Goal: Transaction & Acquisition: Purchase product/service

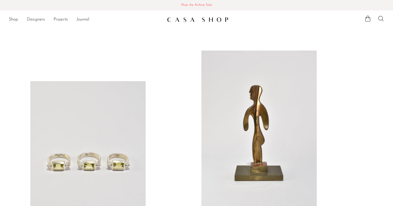
click at [84, 106] on link at bounding box center [87, 161] width 115 height 161
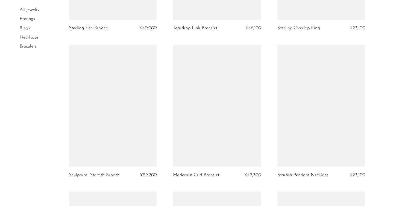
scroll to position [625, 0]
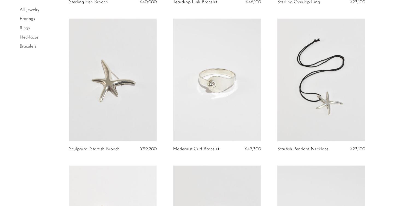
click at [206, 82] on link at bounding box center [217, 80] width 88 height 123
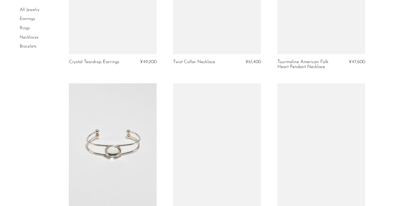
scroll to position [1756, 0]
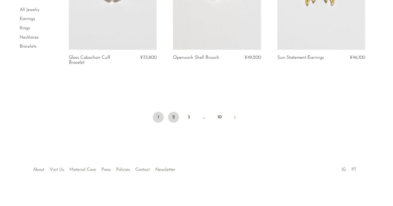
click at [171, 117] on link "2" at bounding box center [173, 117] width 11 height 11
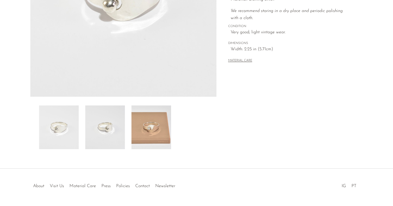
scroll to position [134, 0]
click at [106, 131] on img at bounding box center [105, 127] width 40 height 44
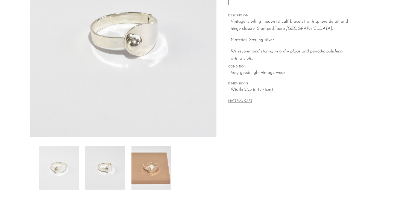
scroll to position [93, 0]
click at [138, 164] on img at bounding box center [151, 168] width 40 height 44
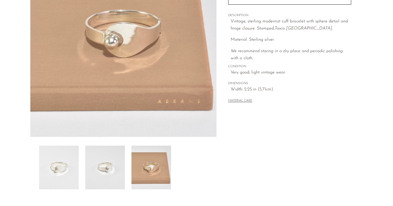
scroll to position [27, 0]
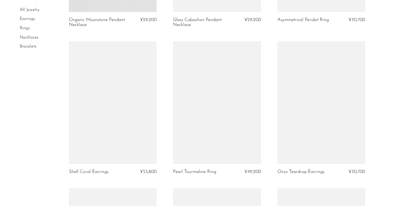
scroll to position [601, 0]
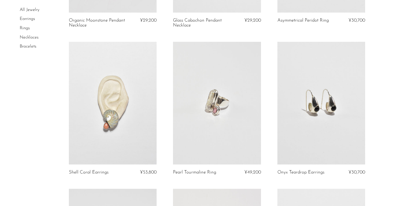
click at [237, 121] on link at bounding box center [217, 103] width 88 height 123
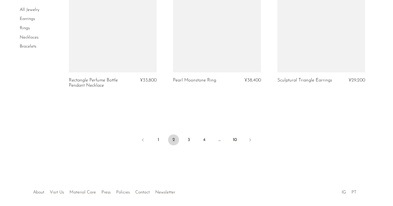
scroll to position [1743, 0]
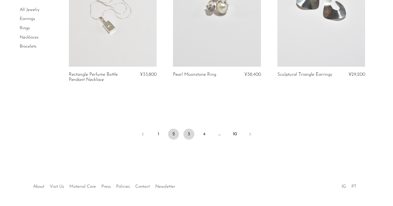
click at [189, 135] on link "3" at bounding box center [188, 134] width 11 height 11
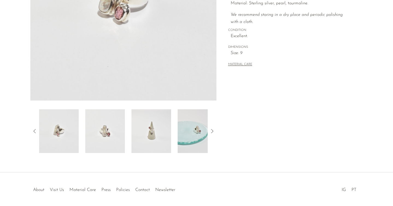
click at [108, 131] on img at bounding box center [105, 131] width 40 height 44
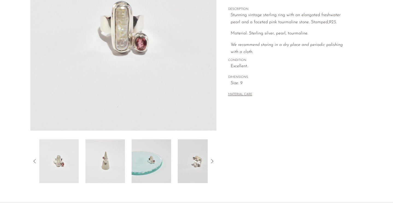
scroll to position [97, 0]
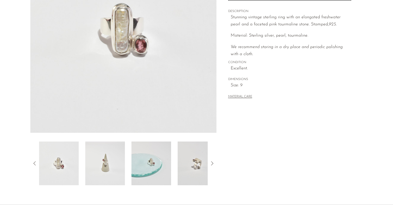
click at [100, 158] on img at bounding box center [105, 163] width 40 height 44
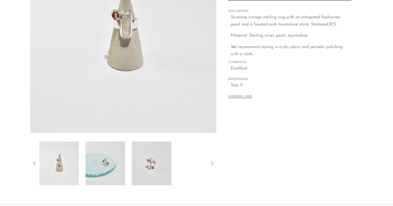
click at [117, 157] on img at bounding box center [105, 163] width 40 height 44
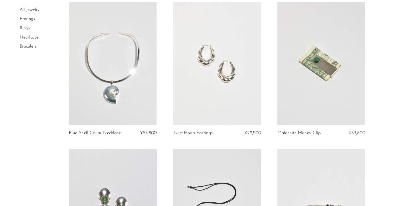
scroll to position [46, 0]
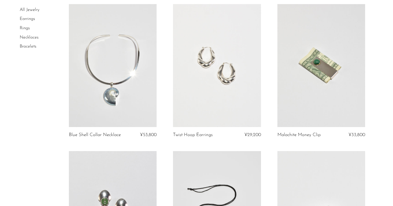
click at [325, 61] on link at bounding box center [321, 65] width 88 height 123
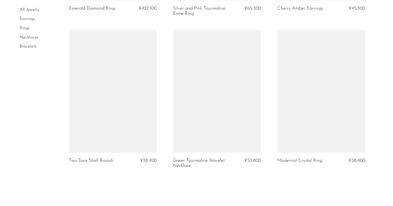
scroll to position [1781, 0]
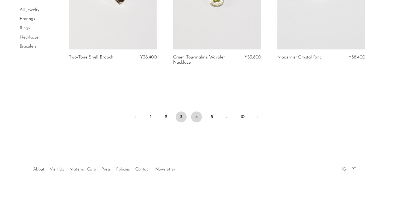
click at [197, 117] on link "4" at bounding box center [196, 116] width 11 height 11
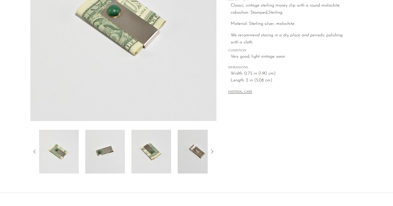
scroll to position [110, 0]
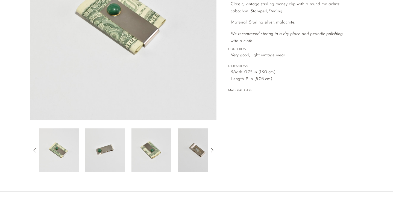
click at [106, 142] on img at bounding box center [105, 150] width 40 height 44
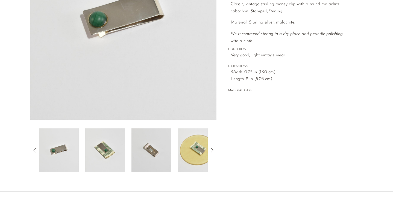
click at [125, 153] on div at bounding box center [123, 150] width 168 height 44
click at [107, 153] on img at bounding box center [105, 150] width 40 height 44
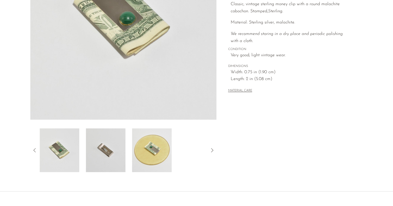
click at [107, 153] on img at bounding box center [106, 150] width 40 height 44
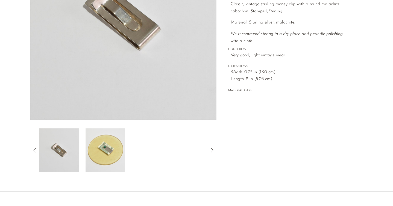
click at [107, 153] on img at bounding box center [105, 150] width 40 height 44
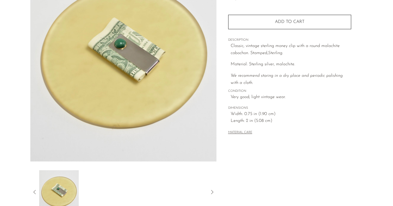
scroll to position [62, 0]
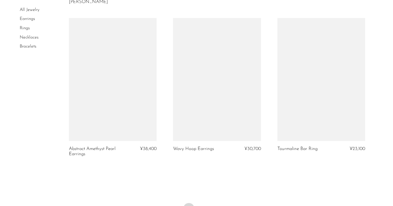
scroll to position [1774, 0]
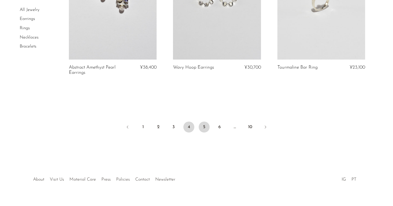
click at [202, 121] on link "5" at bounding box center [203, 126] width 11 height 11
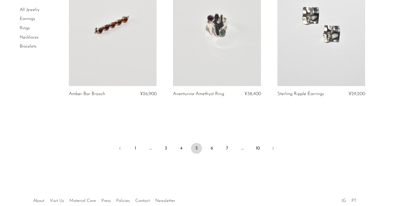
scroll to position [1772, 0]
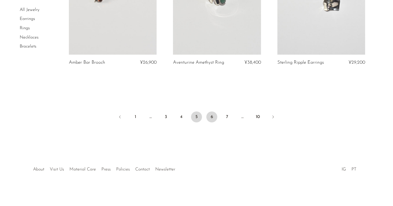
click at [207, 117] on link "6" at bounding box center [211, 116] width 11 height 11
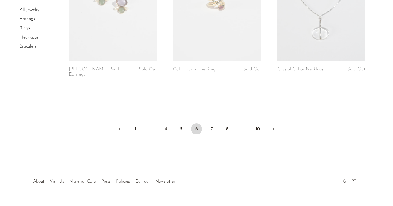
scroll to position [1765, 0]
click at [211, 123] on link "7" at bounding box center [211, 127] width 11 height 11
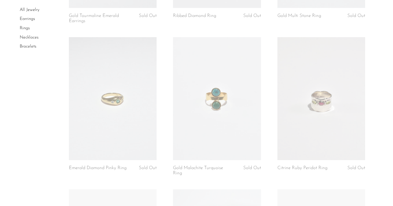
scroll to position [316, 0]
click at [23, 28] on link "Rings" at bounding box center [25, 28] width 10 height 4
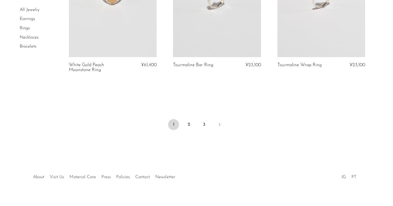
scroll to position [1738, 0]
click at [188, 125] on link "2" at bounding box center [188, 124] width 11 height 11
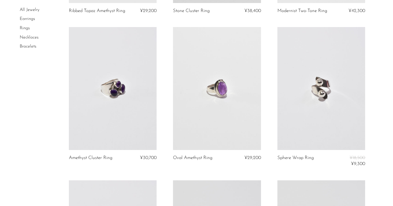
scroll to position [189, 0]
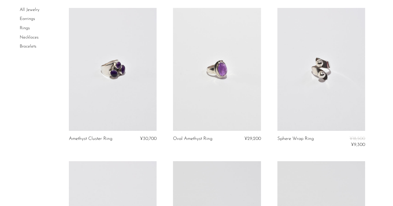
click at [316, 83] on link at bounding box center [321, 69] width 88 height 123
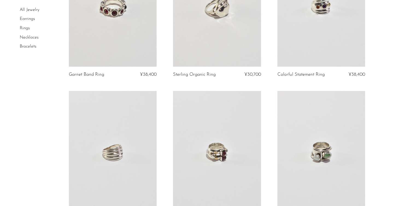
scroll to position [1003, 0]
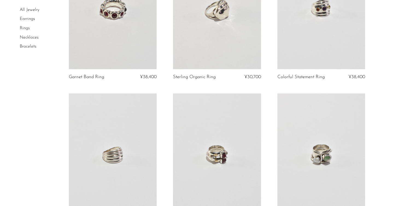
click at [29, 46] on link "Bracelets" at bounding box center [28, 46] width 17 height 4
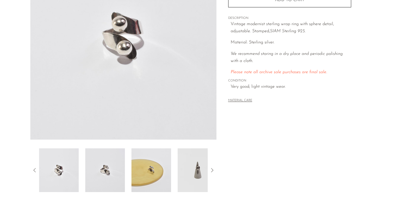
scroll to position [90, 0]
click at [97, 162] on img at bounding box center [105, 170] width 40 height 44
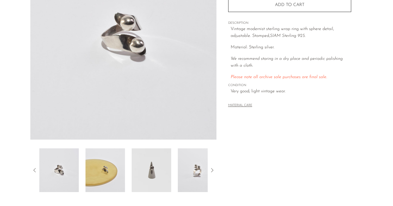
click at [109, 171] on img at bounding box center [105, 170] width 40 height 44
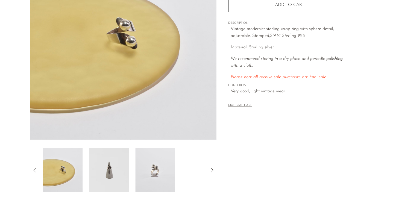
click at [109, 171] on img at bounding box center [109, 170] width 40 height 44
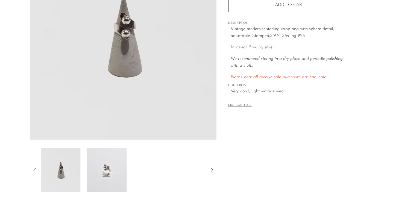
click at [109, 171] on img at bounding box center [107, 170] width 40 height 44
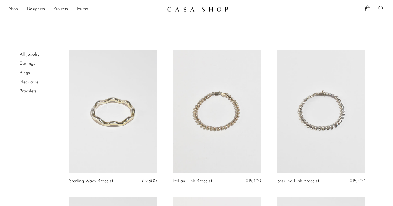
click at [64, 10] on link "Projects" at bounding box center [61, 9] width 14 height 7
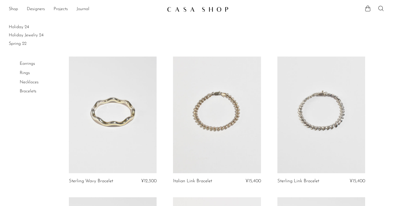
click at [15, 11] on link "Shop" at bounding box center [13, 9] width 9 height 7
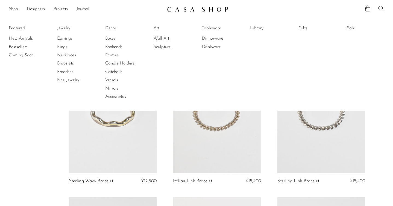
click at [160, 48] on link "Sculpture" at bounding box center [173, 47] width 41 height 6
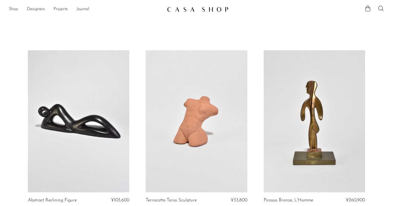
click at [14, 8] on link "Shop" at bounding box center [13, 9] width 9 height 7
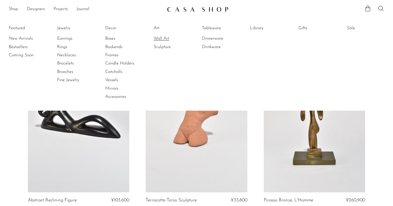
click at [161, 38] on link "Wall Art" at bounding box center [173, 38] width 41 height 6
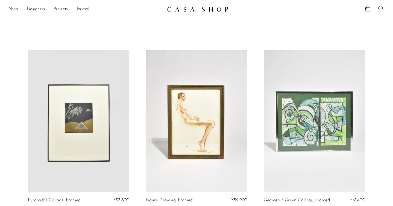
click at [10, 8] on link "Shop" at bounding box center [13, 9] width 9 height 7
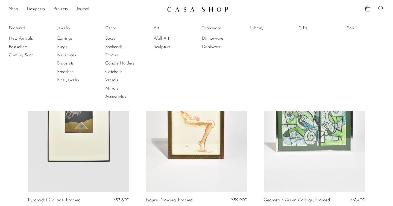
click at [111, 46] on link "Bookends" at bounding box center [125, 47] width 41 height 6
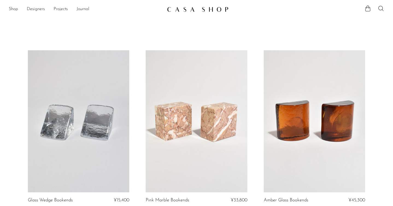
click at [84, 130] on link at bounding box center [78, 121] width 101 height 142
click at [18, 10] on ul "Shop Featured New Arrivals Bestsellers Coming Soon Jewelry Jewelry All Earrings…" at bounding box center [86, 9] width 154 height 9
click at [12, 9] on link "Shop" at bounding box center [13, 9] width 9 height 7
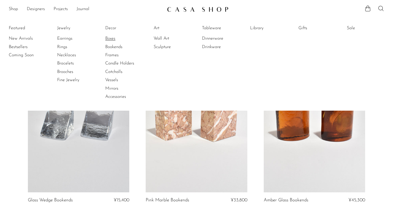
click at [107, 40] on link "Boxes" at bounding box center [125, 38] width 41 height 6
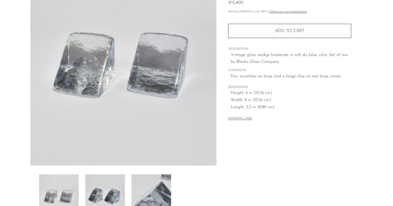
scroll to position [96, 0]
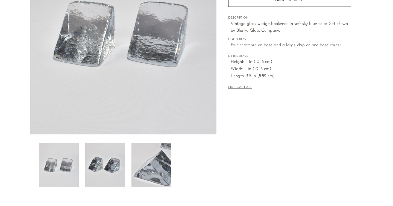
click at [95, 169] on img at bounding box center [105, 165] width 40 height 44
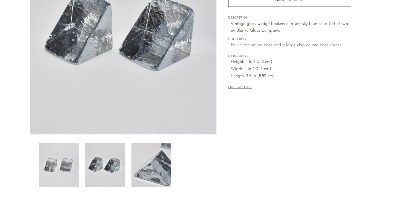
click at [141, 171] on img at bounding box center [151, 165] width 40 height 44
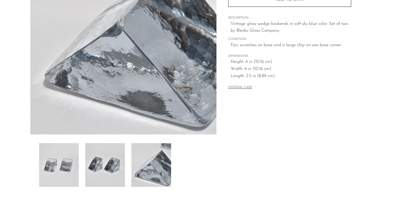
scroll to position [15, 0]
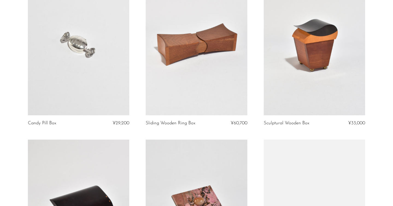
scroll to position [926, 0]
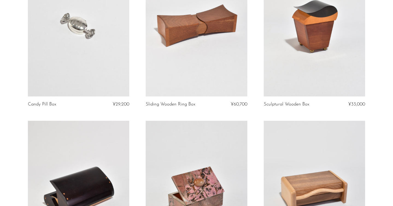
click at [79, 71] on link at bounding box center [78, 25] width 101 height 142
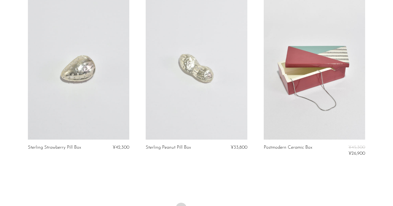
scroll to position [1906, 0]
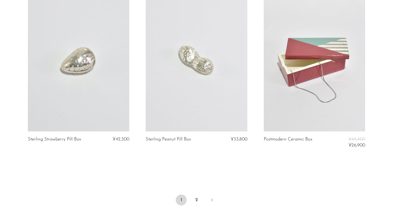
click at [200, 74] on link at bounding box center [196, 60] width 101 height 142
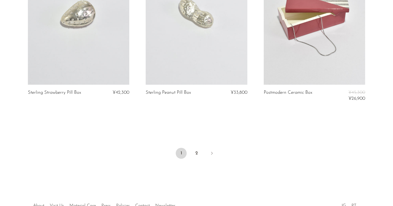
scroll to position [1956, 0]
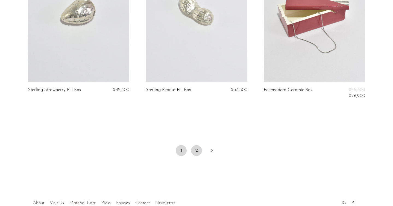
click at [193, 150] on link "2" at bounding box center [196, 150] width 11 height 11
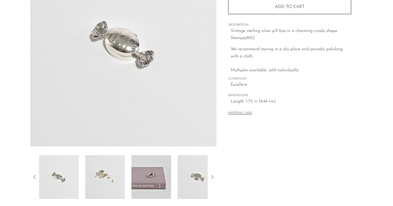
scroll to position [83, 0]
click at [97, 168] on img at bounding box center [105, 177] width 40 height 44
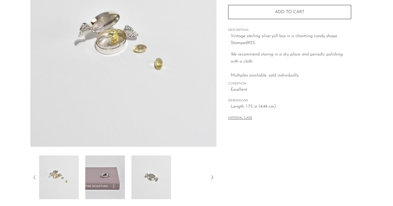
click at [97, 168] on img at bounding box center [105, 177] width 40 height 44
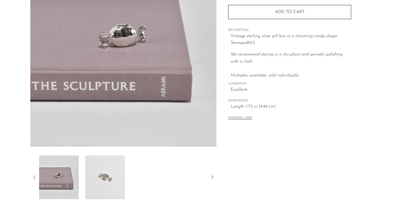
click at [97, 168] on img at bounding box center [105, 177] width 40 height 44
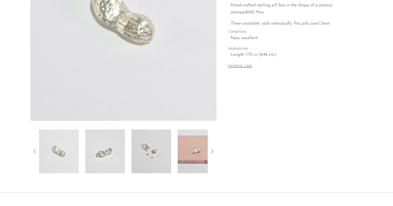
scroll to position [125, 0]
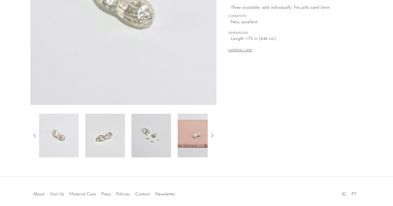
click at [111, 135] on img at bounding box center [105, 136] width 40 height 44
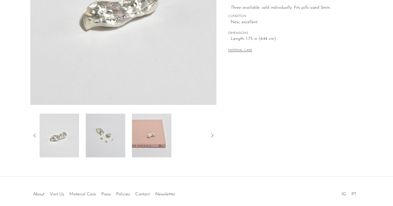
scroll to position [86, 0]
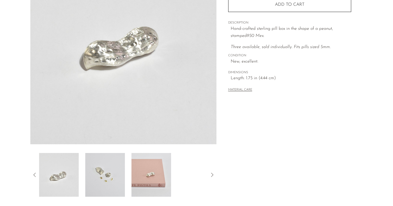
click at [100, 171] on img at bounding box center [105, 175] width 40 height 44
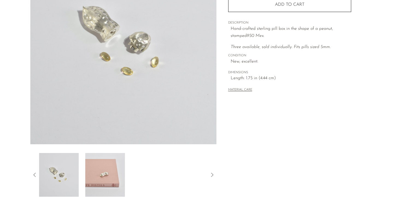
click at [100, 171] on img at bounding box center [105, 175] width 40 height 44
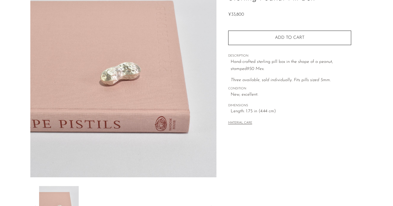
scroll to position [0, 0]
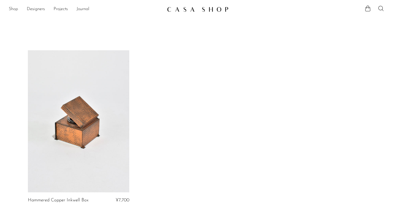
click at [13, 11] on link "Shop" at bounding box center [13, 9] width 9 height 7
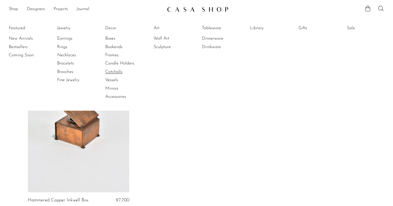
click at [113, 71] on link "Catchalls" at bounding box center [125, 72] width 41 height 6
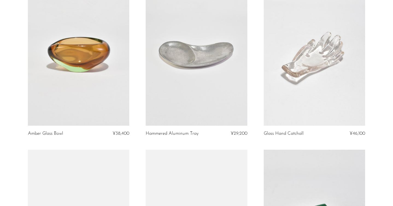
scroll to position [232, 0]
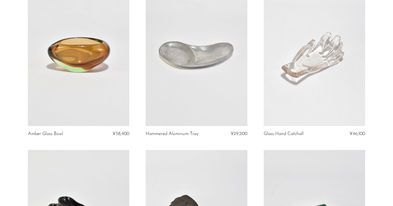
click at [313, 76] on link at bounding box center [313, 55] width 101 height 142
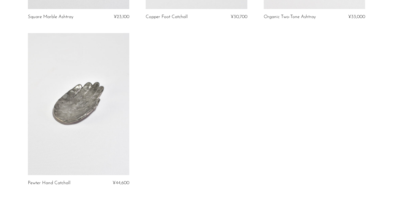
scroll to position [681, 0]
click at [71, 95] on link at bounding box center [78, 104] width 101 height 142
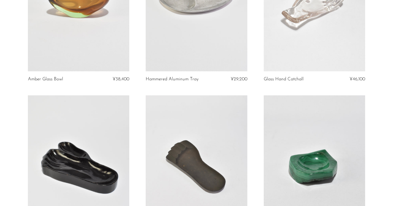
scroll to position [454, 0]
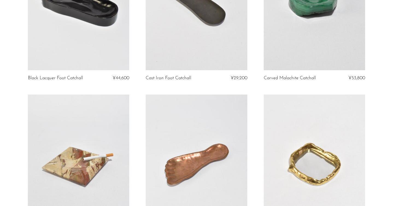
click at [177, 130] on link at bounding box center [196, 165] width 101 height 142
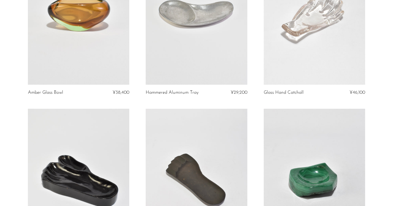
scroll to position [0, 0]
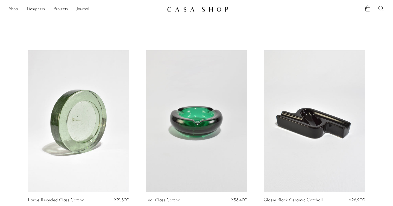
click at [16, 9] on link "Shop" at bounding box center [13, 9] width 9 height 7
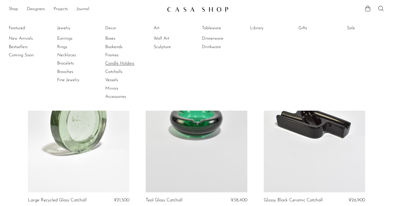
click at [120, 64] on link "Candle Holders" at bounding box center [125, 63] width 41 height 6
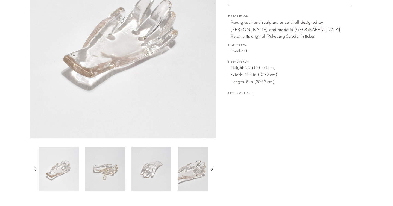
scroll to position [150, 0]
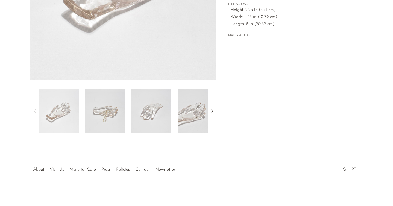
click at [108, 110] on img at bounding box center [105, 111] width 40 height 44
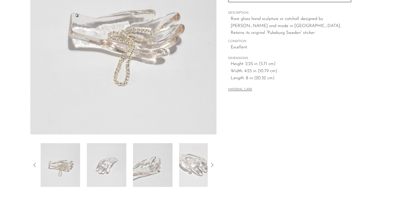
scroll to position [76, 0]
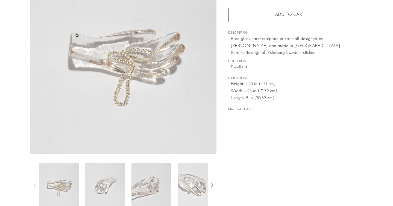
click at [97, 172] on img at bounding box center [105, 185] width 40 height 44
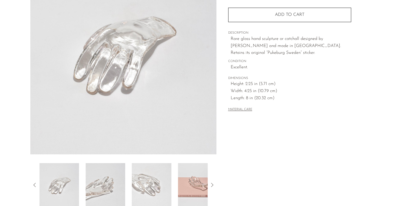
click at [100, 172] on img at bounding box center [105, 185] width 40 height 44
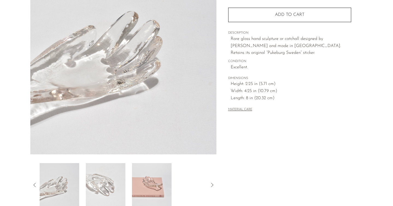
click at [100, 172] on img at bounding box center [106, 185] width 40 height 44
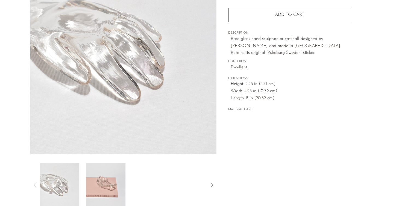
click at [100, 172] on img at bounding box center [106, 185] width 40 height 44
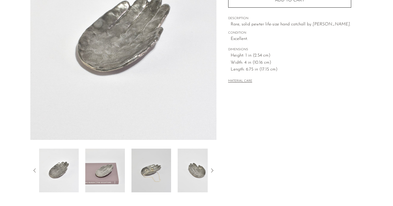
scroll to position [143, 0]
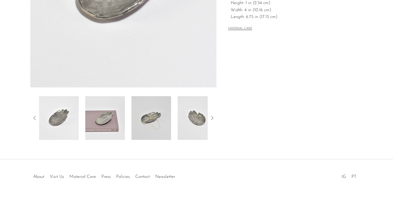
click at [102, 128] on img at bounding box center [105, 118] width 40 height 44
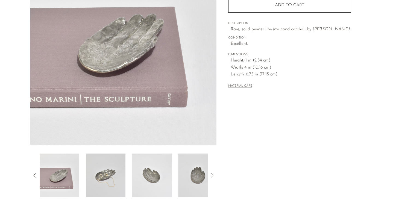
scroll to position [70, 0]
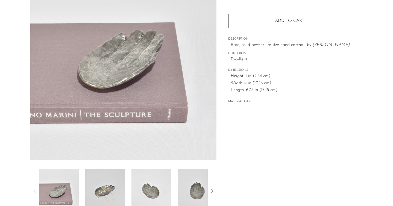
click at [97, 189] on img at bounding box center [105, 191] width 40 height 44
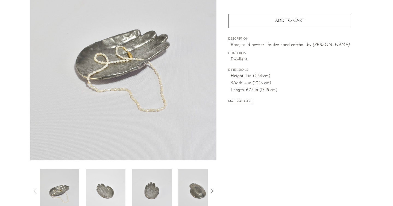
click at [97, 189] on img at bounding box center [106, 191] width 40 height 44
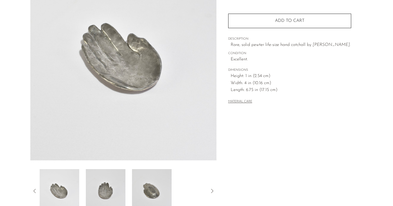
click at [97, 189] on img at bounding box center [106, 191] width 40 height 44
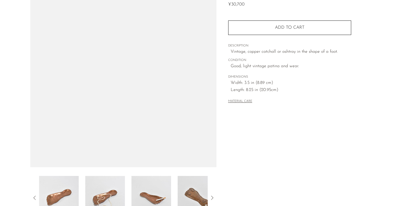
scroll to position [68, 0]
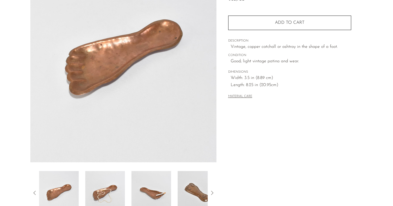
click at [105, 188] on img at bounding box center [105, 193] width 40 height 44
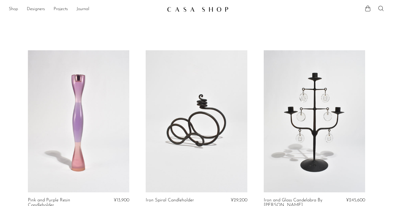
click at [12, 9] on link "Shop" at bounding box center [13, 9] width 9 height 7
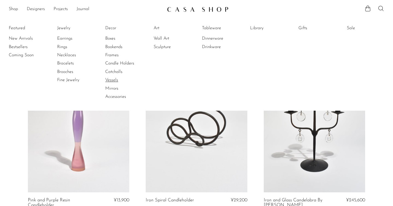
click at [110, 79] on link "Vessels" at bounding box center [125, 80] width 41 height 6
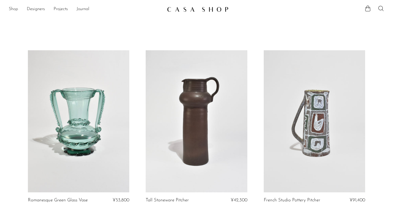
click at [12, 8] on link "Shop" at bounding box center [13, 9] width 9 height 7
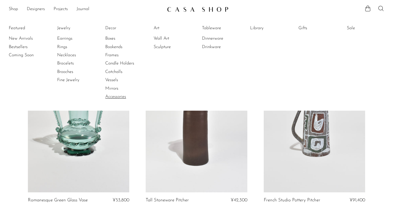
click at [117, 95] on link "Accessories" at bounding box center [125, 97] width 41 height 6
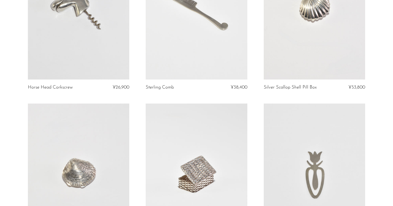
scroll to position [201, 0]
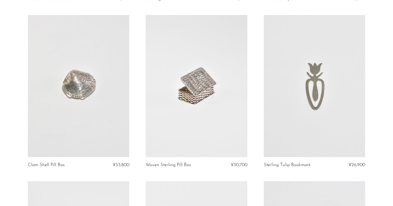
click at [186, 79] on link at bounding box center [196, 86] width 101 height 142
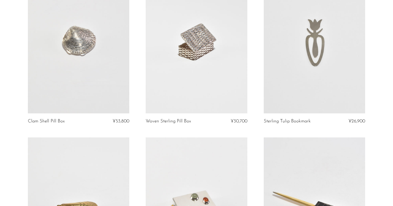
scroll to position [249, 0]
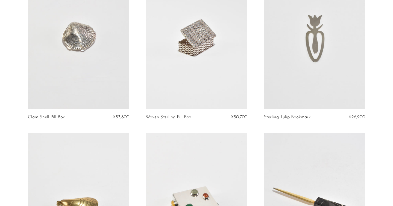
click at [282, 73] on link at bounding box center [313, 38] width 101 height 142
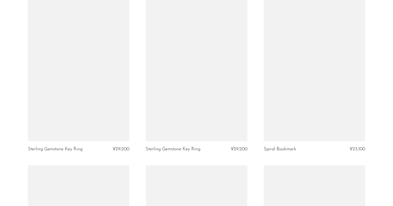
scroll to position [1045, 0]
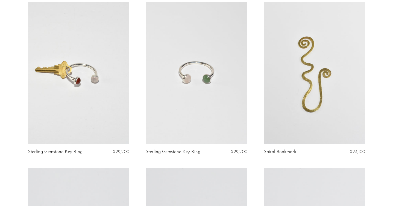
click at [191, 77] on link at bounding box center [196, 73] width 101 height 142
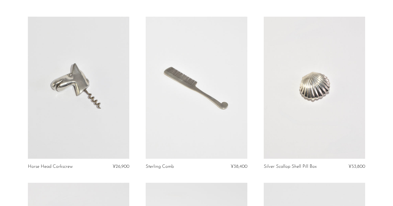
scroll to position [0, 0]
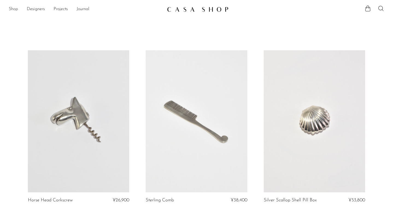
click at [9, 8] on link "Shop" at bounding box center [13, 9] width 9 height 7
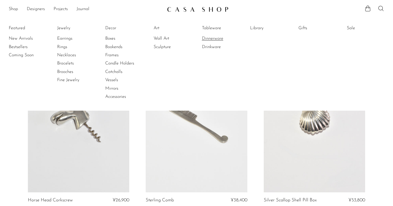
click at [212, 40] on link "Dinnerware" at bounding box center [222, 38] width 41 height 6
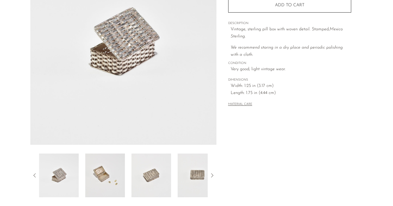
scroll to position [102, 0]
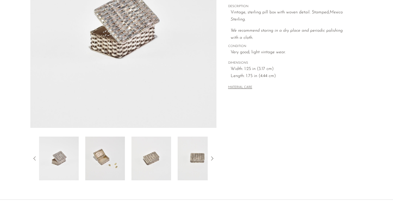
click at [117, 153] on img at bounding box center [105, 159] width 40 height 44
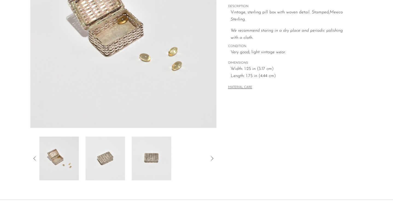
click at [117, 153] on img at bounding box center [105, 159] width 40 height 44
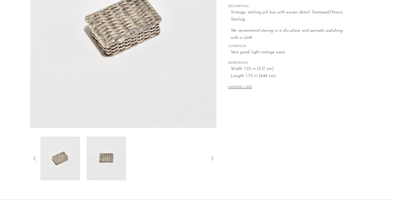
click at [117, 153] on img at bounding box center [107, 159] width 40 height 44
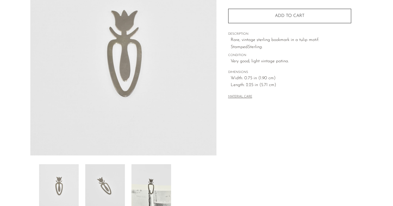
scroll to position [75, 0]
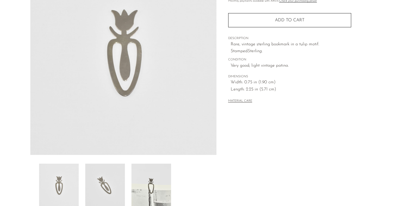
click at [103, 177] on img at bounding box center [105, 186] width 40 height 44
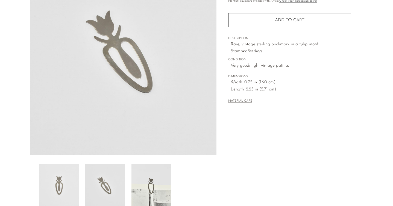
click at [141, 182] on img at bounding box center [151, 186] width 40 height 44
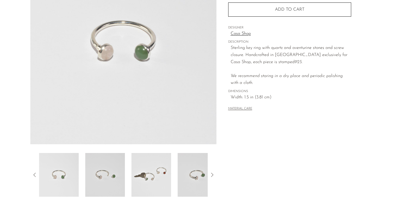
scroll to position [100, 0]
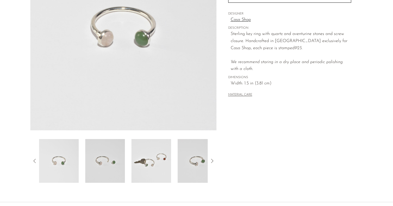
click at [109, 166] on img at bounding box center [105, 161] width 40 height 44
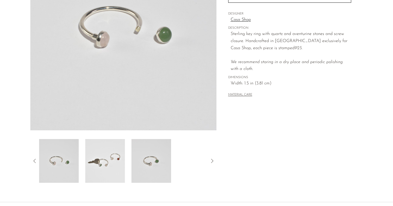
click at [109, 166] on img at bounding box center [105, 161] width 40 height 44
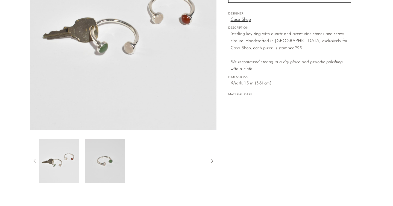
click at [102, 168] on img at bounding box center [105, 161] width 40 height 44
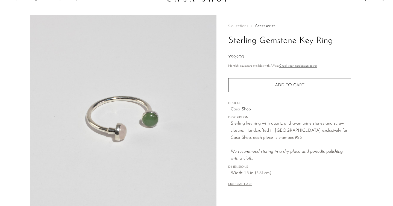
scroll to position [10, 0]
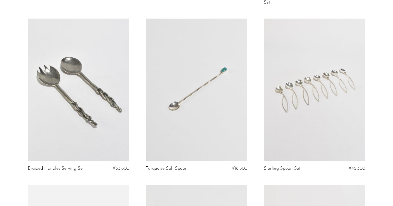
scroll to position [742, 0]
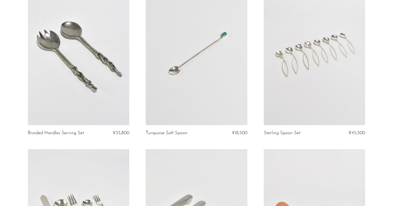
click at [304, 69] on link at bounding box center [313, 54] width 101 height 142
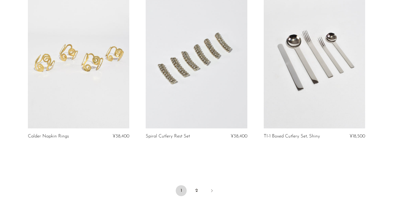
scroll to position [1906, 0]
click at [186, 70] on link at bounding box center [196, 57] width 101 height 142
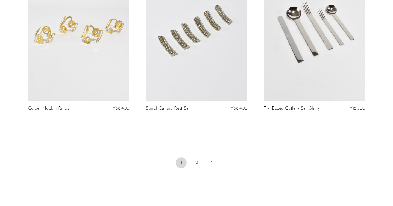
scroll to position [1950, 0]
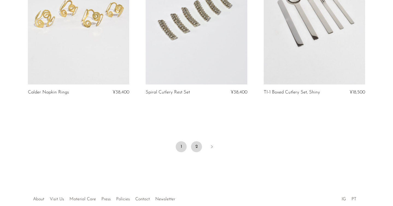
click at [195, 149] on link "2" at bounding box center [196, 146] width 11 height 11
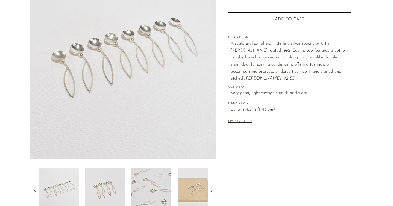
scroll to position [71, 0]
click at [109, 167] on div at bounding box center [123, 82] width 186 height 257
click at [108, 181] on img at bounding box center [105, 189] width 40 height 44
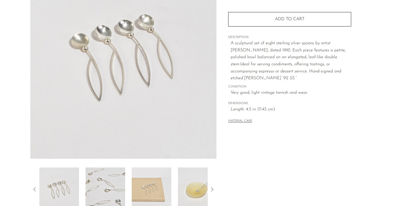
click at [108, 181] on img at bounding box center [105, 189] width 40 height 44
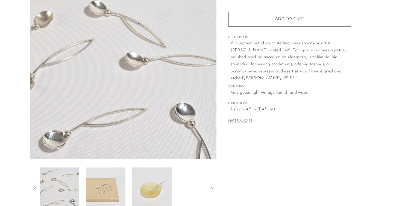
click at [108, 181] on img at bounding box center [106, 189] width 40 height 44
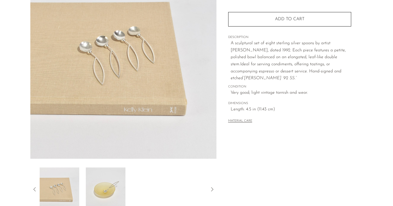
click at [108, 181] on img at bounding box center [106, 189] width 40 height 44
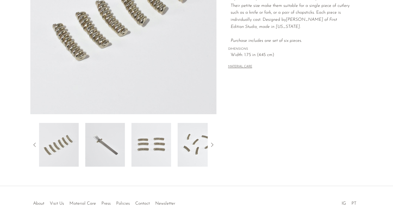
scroll to position [117, 0]
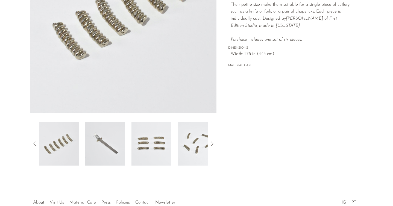
click at [110, 155] on img at bounding box center [105, 144] width 40 height 44
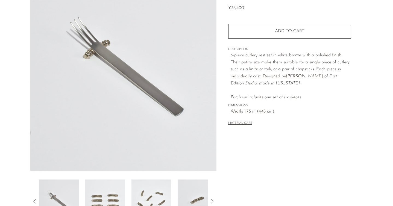
scroll to position [83, 0]
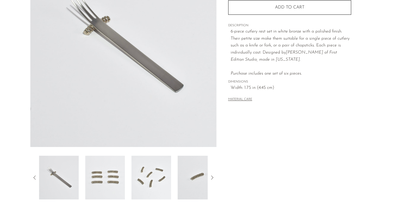
click at [104, 181] on img at bounding box center [105, 178] width 40 height 44
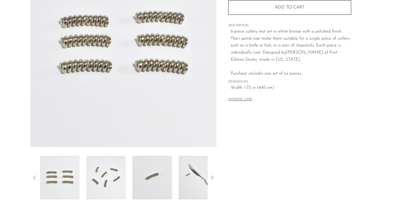
click at [104, 181] on img at bounding box center [106, 178] width 40 height 44
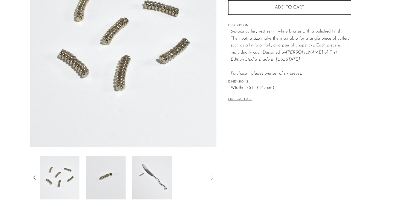
click at [104, 181] on img at bounding box center [106, 178] width 40 height 44
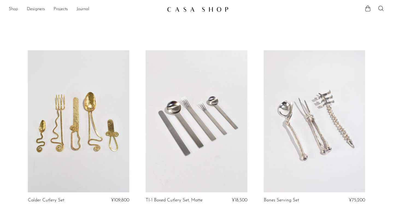
click at [14, 7] on link "Shop" at bounding box center [13, 9] width 9 height 7
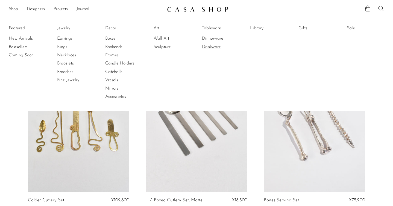
click at [207, 48] on link "Drinkware" at bounding box center [222, 47] width 41 height 6
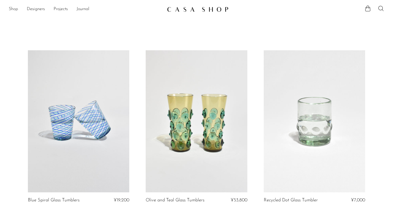
click at [11, 6] on link "Shop" at bounding box center [13, 9] width 9 height 7
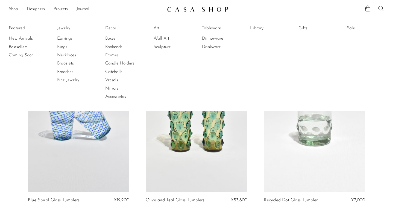
click at [62, 81] on link "Fine Jewelry" at bounding box center [77, 80] width 41 height 6
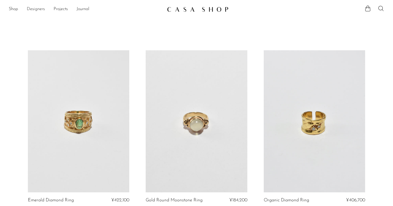
click at [35, 8] on link "Designers" at bounding box center [36, 9] width 18 height 7
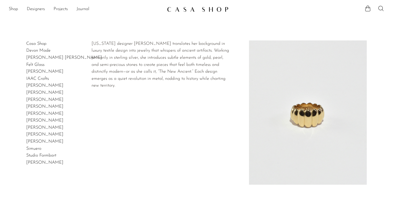
scroll to position [4, 0]
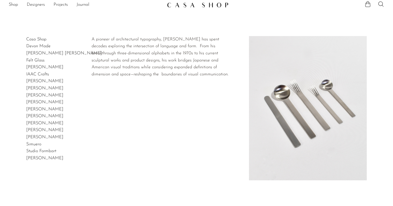
click at [37, 157] on link "[PERSON_NAME]" at bounding box center [44, 158] width 37 height 4
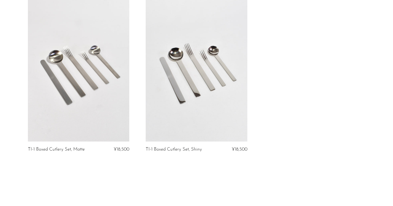
scroll to position [85, 0]
click at [199, 94] on link at bounding box center [196, 71] width 101 height 142
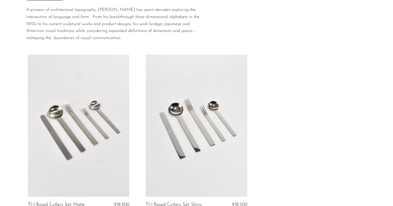
scroll to position [0, 0]
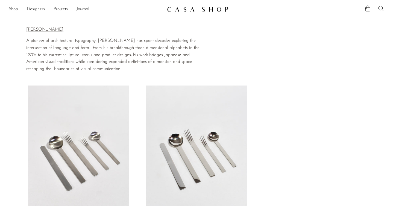
click at [33, 11] on link "Designers" at bounding box center [36, 9] width 18 height 7
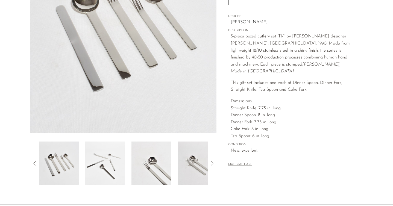
scroll to position [87, 0]
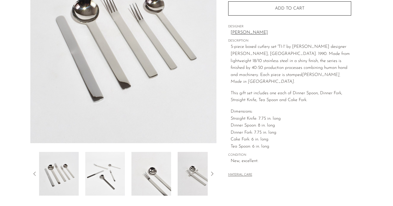
click at [108, 173] on img at bounding box center [105, 174] width 40 height 44
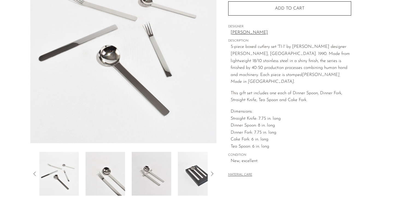
click at [108, 173] on img at bounding box center [105, 174] width 40 height 44
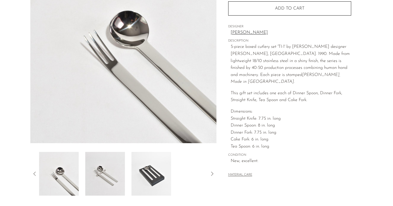
click at [108, 173] on img at bounding box center [105, 174] width 40 height 44
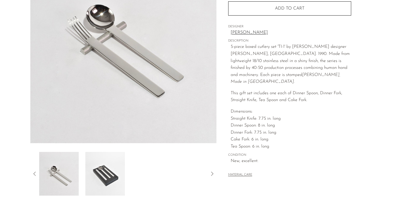
click at [108, 173] on img at bounding box center [105, 174] width 40 height 44
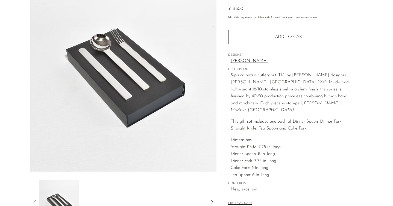
scroll to position [57, 0]
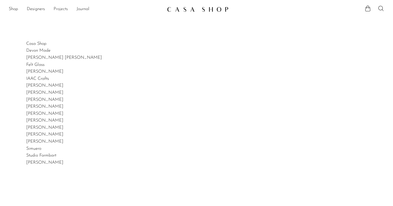
click at [60, 8] on link "Projects" at bounding box center [61, 9] width 14 height 7
click at [19, 26] on link "Holiday 24" at bounding box center [196, 27] width 375 height 6
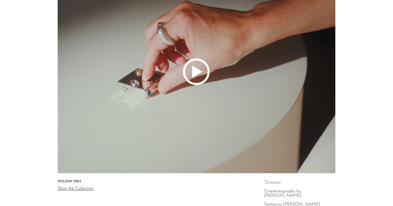
scroll to position [49, 0]
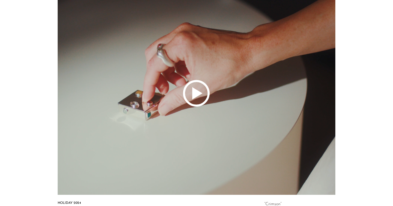
click at [197, 97] on icon at bounding box center [196, 93] width 375 height 203
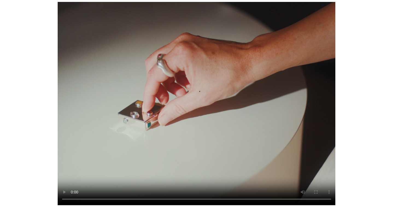
scroll to position [0, 0]
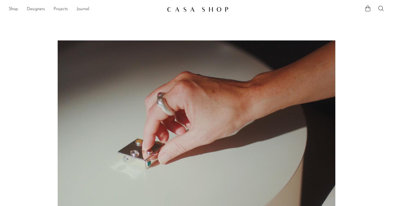
click at [64, 10] on link "Projects" at bounding box center [61, 9] width 14 height 7
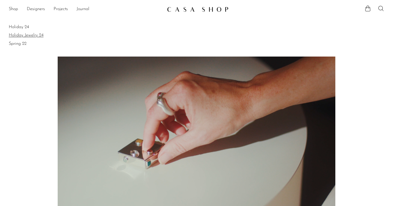
click at [17, 35] on link "Holiday Jewelry 24" at bounding box center [196, 35] width 375 height 6
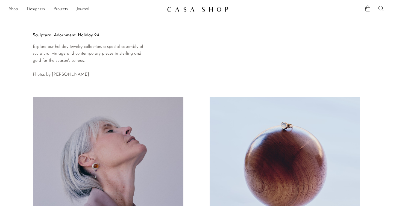
click at [382, 8] on icon at bounding box center [380, 8] width 5 height 5
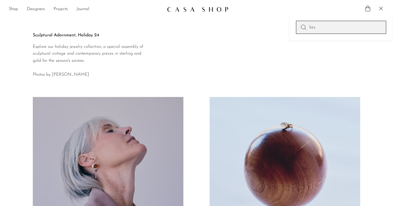
type input "key"
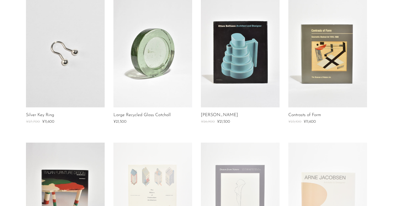
scroll to position [191, 0]
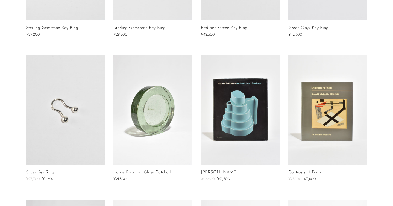
click at [43, 106] on link at bounding box center [65, 109] width 79 height 109
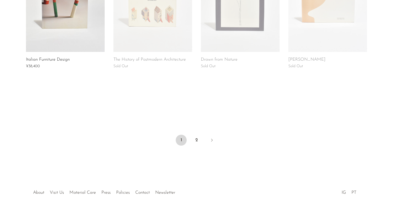
scroll to position [448, 0]
click at [196, 141] on link "2" at bounding box center [196, 140] width 11 height 11
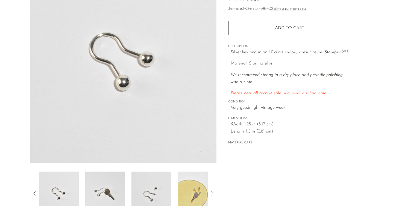
scroll to position [67, 0]
click at [100, 195] on img at bounding box center [105, 193] width 40 height 44
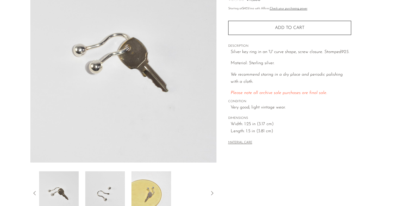
click at [113, 187] on img at bounding box center [105, 193] width 40 height 44
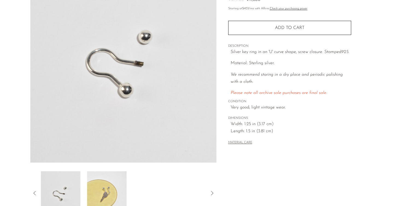
click at [113, 187] on img at bounding box center [107, 193] width 40 height 44
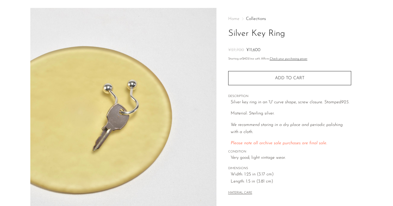
scroll to position [15, 0]
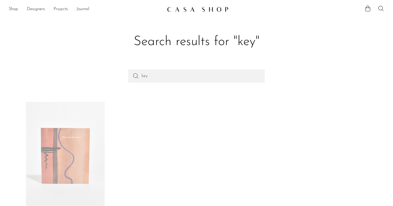
click at [54, 10] on link "Projects" at bounding box center [61, 9] width 14 height 7
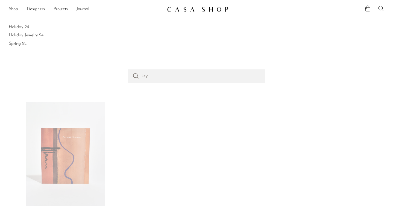
click at [21, 26] on link "Holiday 24" at bounding box center [196, 27] width 375 height 6
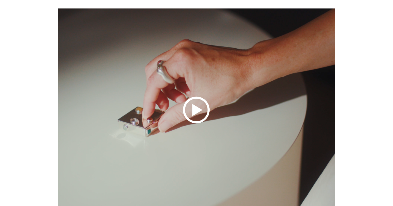
click at [185, 94] on icon at bounding box center [196, 109] width 375 height 203
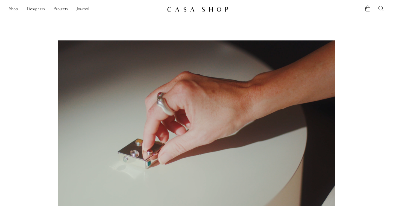
click at [382, 8] on icon at bounding box center [380, 8] width 7 height 7
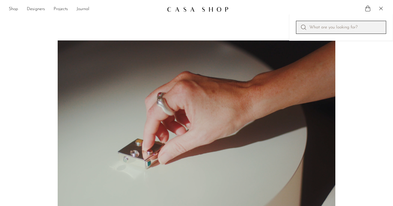
click at [312, 28] on input "Perform a search" at bounding box center [341, 27] width 90 height 13
type input "key"
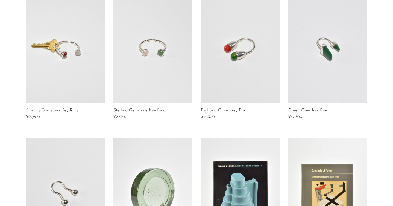
scroll to position [108, 0]
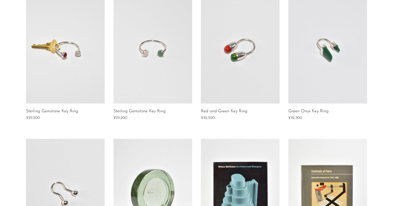
click at [59, 47] on link at bounding box center [65, 48] width 79 height 109
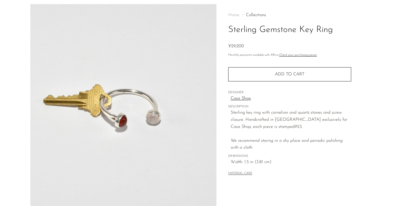
scroll to position [21, 0]
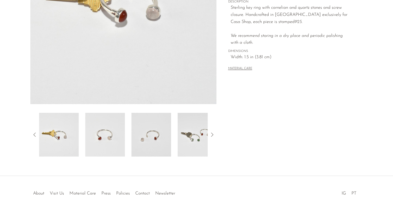
click at [110, 142] on img at bounding box center [105, 135] width 40 height 44
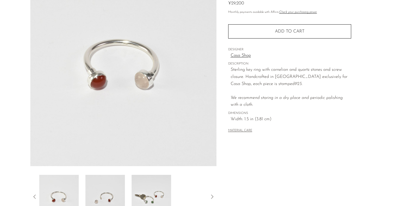
scroll to position [61, 0]
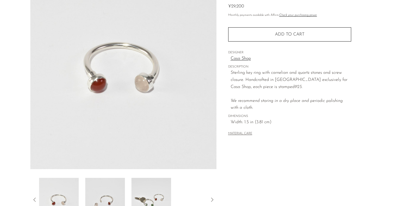
click at [102, 192] on img at bounding box center [105, 200] width 40 height 44
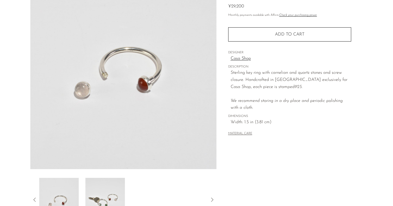
click at [102, 192] on img at bounding box center [105, 200] width 40 height 44
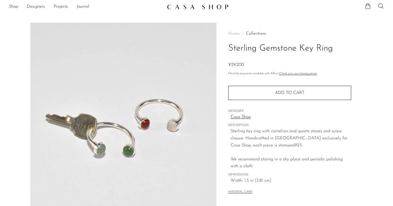
scroll to position [0, 0]
